Goal: Go to known website: Go to known website

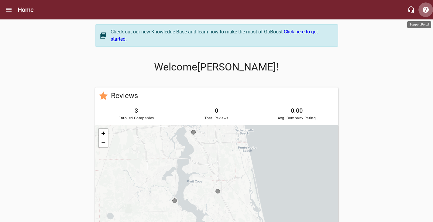
click at [424, 13] on icon "button" at bounding box center [425, 9] width 7 height 7
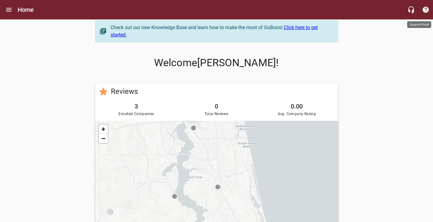
scroll to position [4, 0]
click at [199, 78] on div at bounding box center [217, 78] width 248 height 5
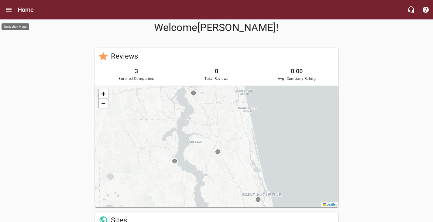
scroll to position [0, 0]
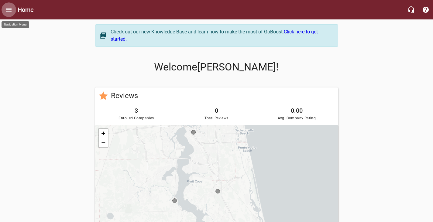
click at [8, 9] on icon "Open drawer" at bounding box center [8, 10] width 5 height 4
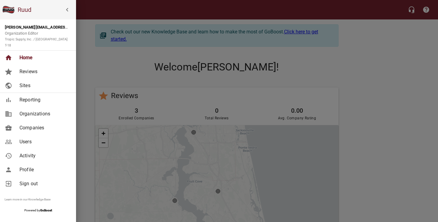
click at [97, 68] on div at bounding box center [219, 111] width 438 height 222
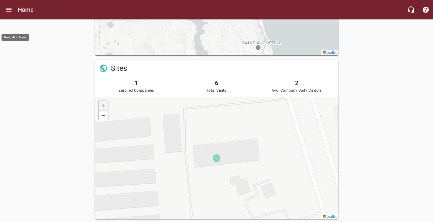
scroll to position [176, 0]
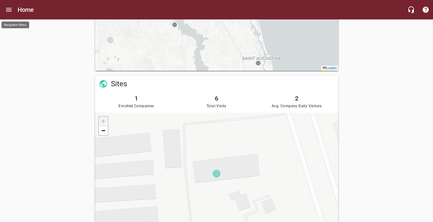
click at [24, 9] on h6 "Home" at bounding box center [26, 10] width 16 height 10
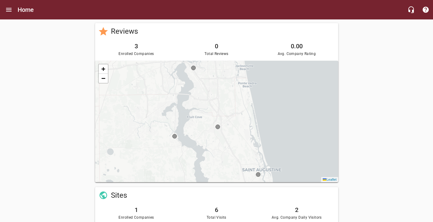
scroll to position [63, 0]
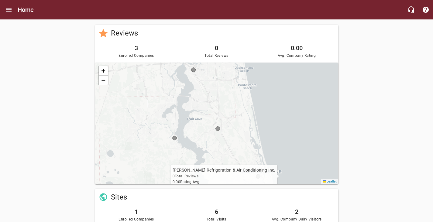
click at [256, 176] on icon at bounding box center [258, 176] width 4 height 4
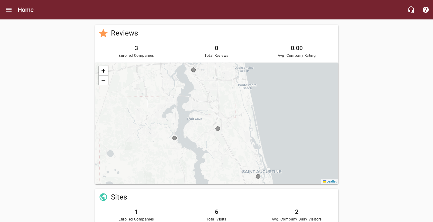
click at [260, 178] on div "+ − Leaflet" at bounding box center [216, 124] width 243 height 122
click at [248, 178] on div "+ − Leaflet" at bounding box center [216, 124] width 243 height 122
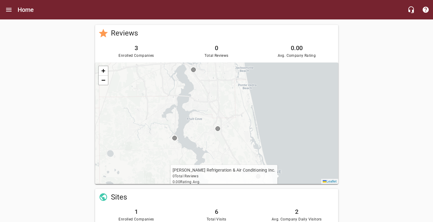
click at [257, 176] on icon at bounding box center [258, 176] width 4 height 4
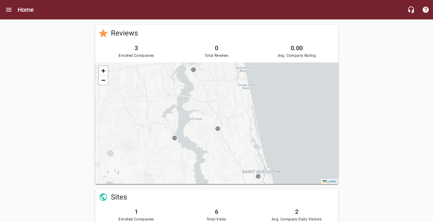
click at [249, 175] on div "+ − Leaflet" at bounding box center [216, 124] width 243 height 122
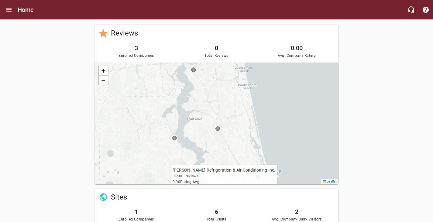
click at [257, 177] on icon at bounding box center [258, 176] width 4 height 4
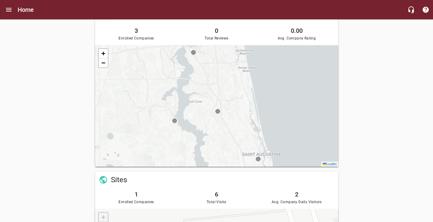
scroll to position [80, 0]
click at [368, 143] on div "Check out our new Knowledge Base and learn how to make the most of GoBoost. Cli…" at bounding box center [216, 138] width 433 height 396
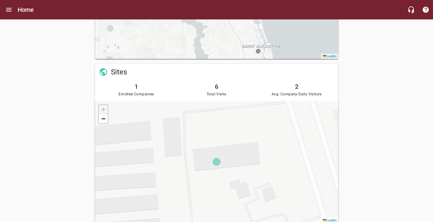
scroll to position [176, 0]
